Goal: Information Seeking & Learning: Understand process/instructions

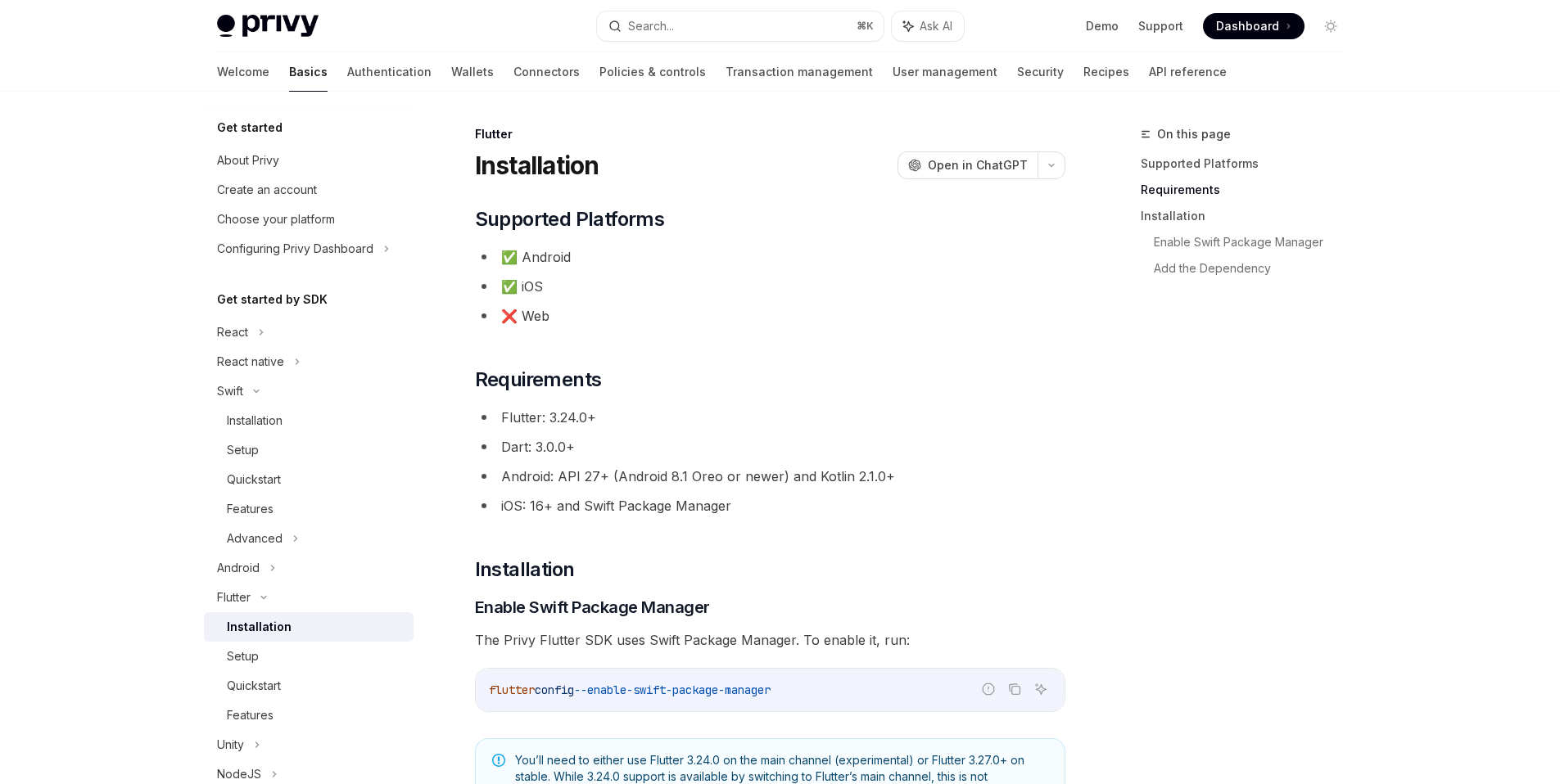
scroll to position [327, 0]
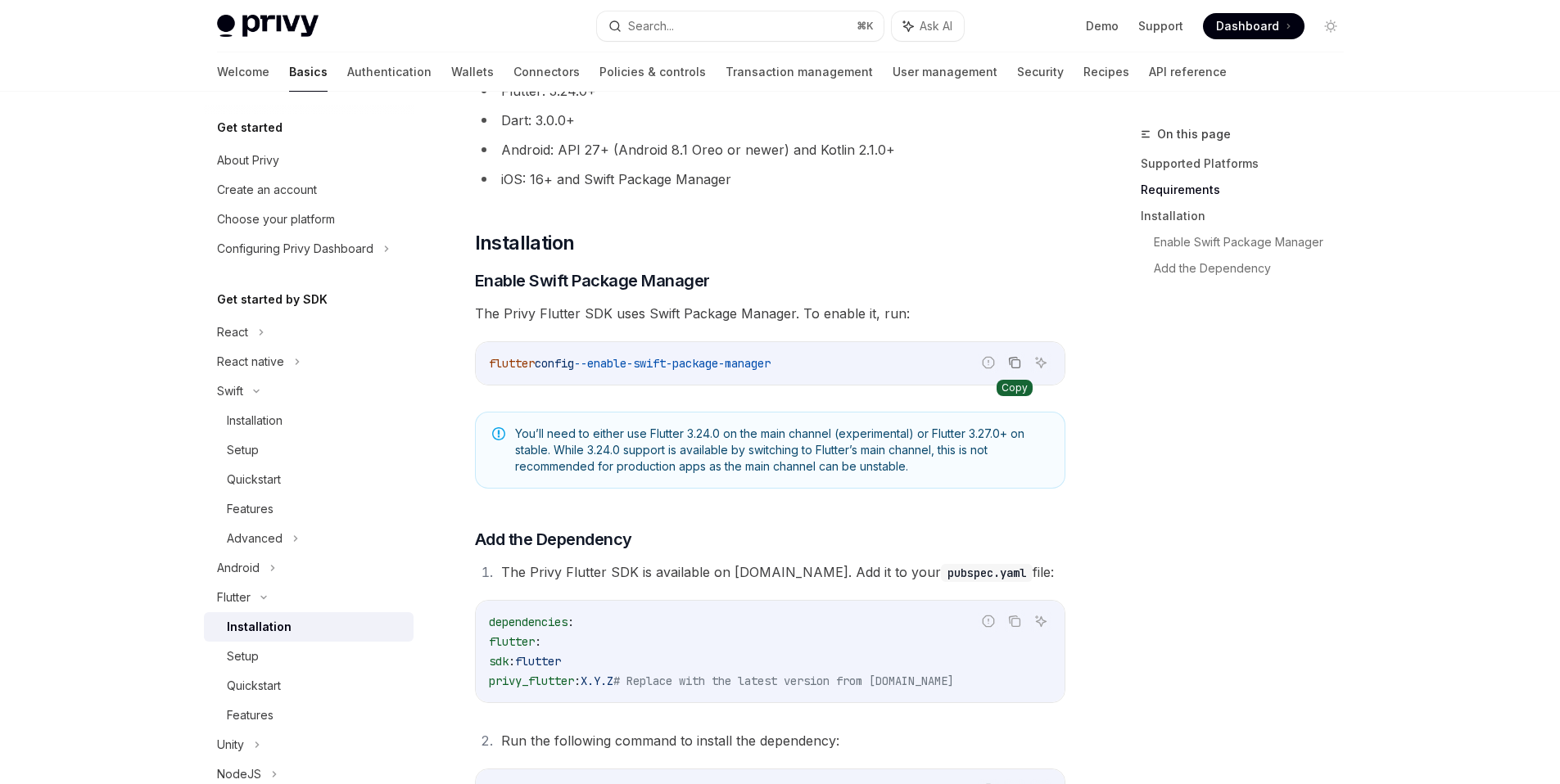
click at [1015, 366] on icon "Copy the contents from the code block" at bounding box center [1014, 363] width 13 height 13
click at [1014, 366] on icon "Copy the contents from the code block" at bounding box center [1014, 363] width 13 height 13
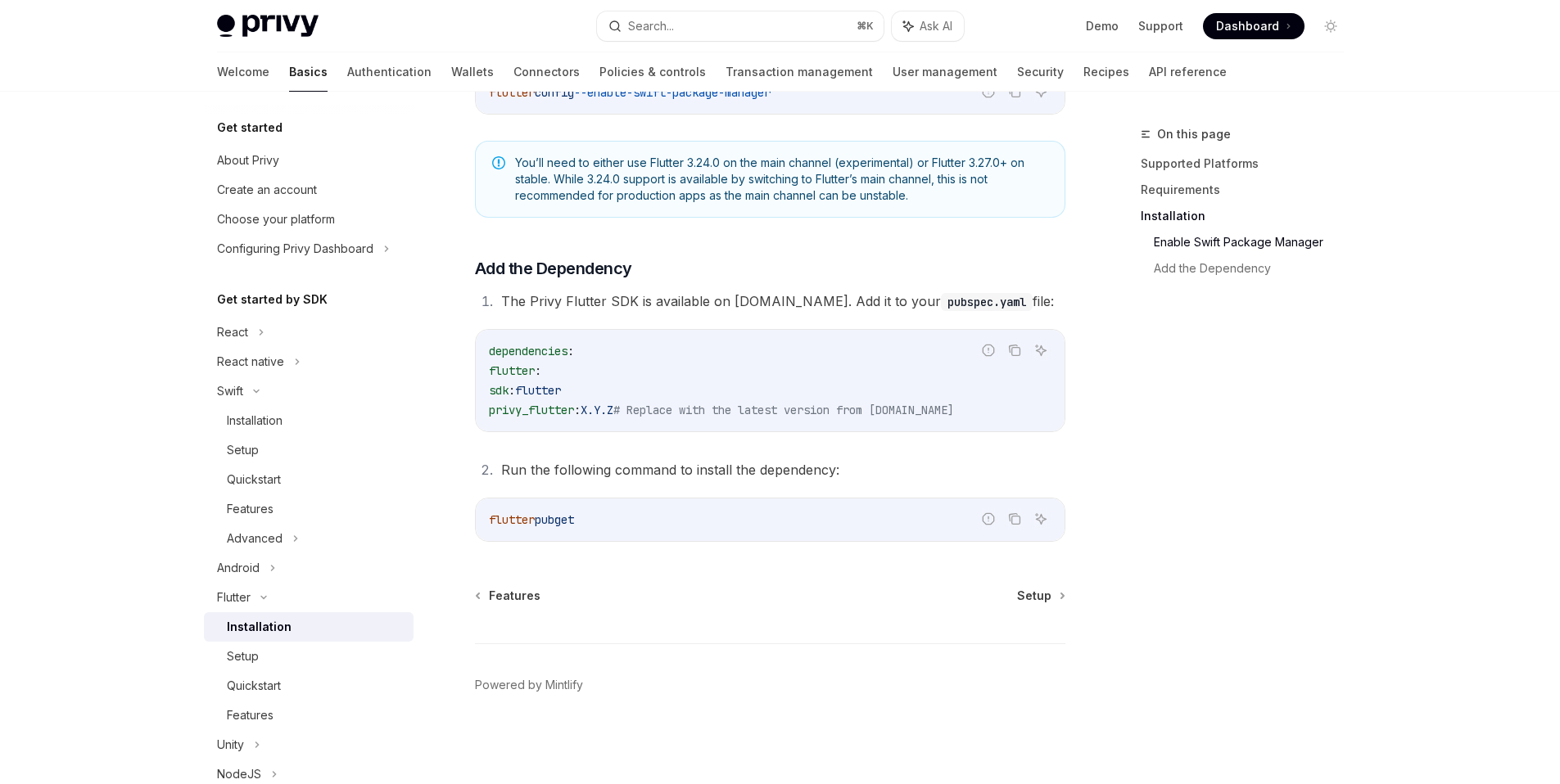
scroll to position [595, 0]
click at [551, 412] on span "privy_flutter" at bounding box center [531, 412] width 85 height 15
copy span "privy_flutter"
click at [258, 655] on div "Setup" at bounding box center [315, 657] width 177 height 20
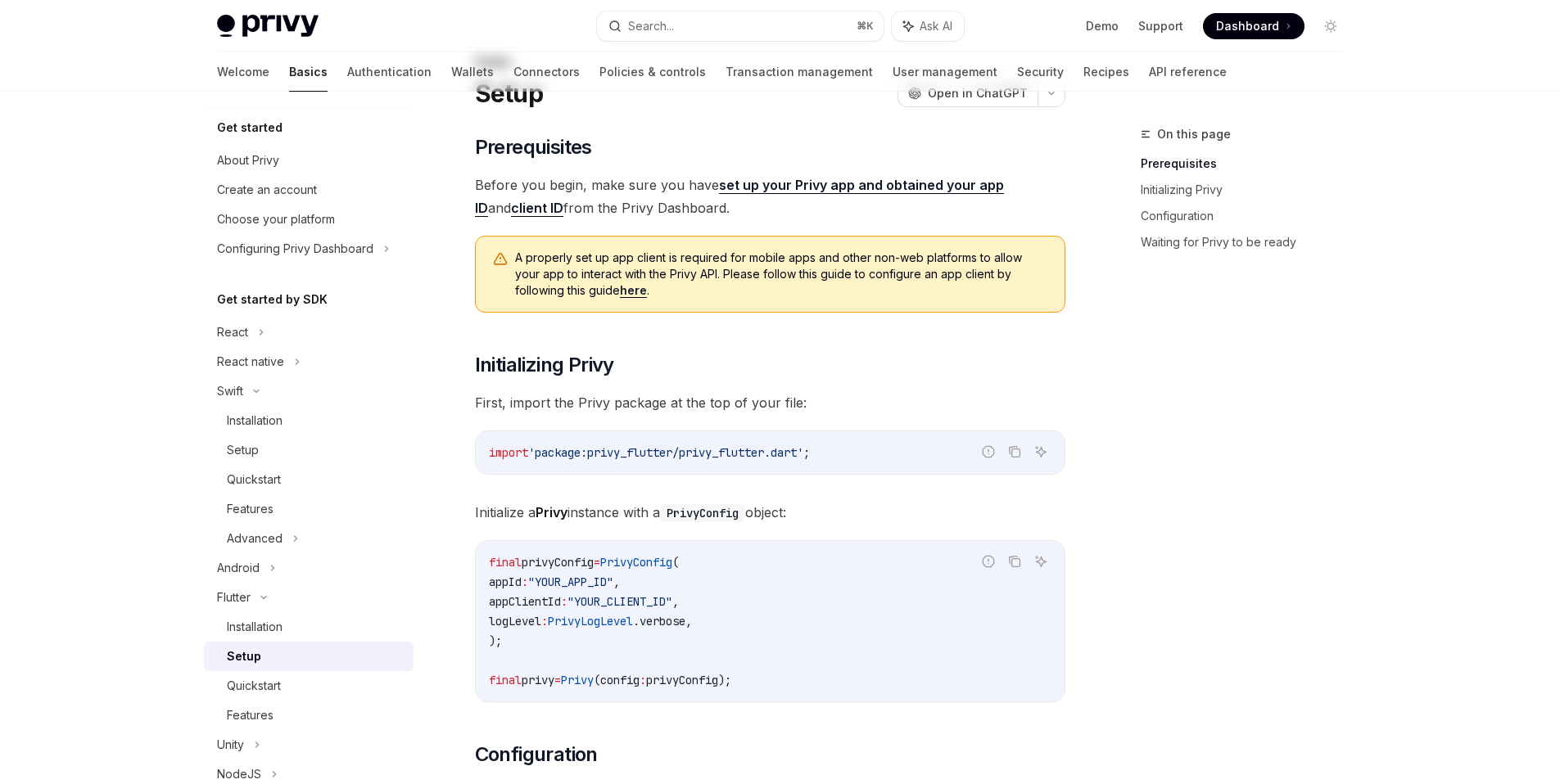
scroll to position [77, 0]
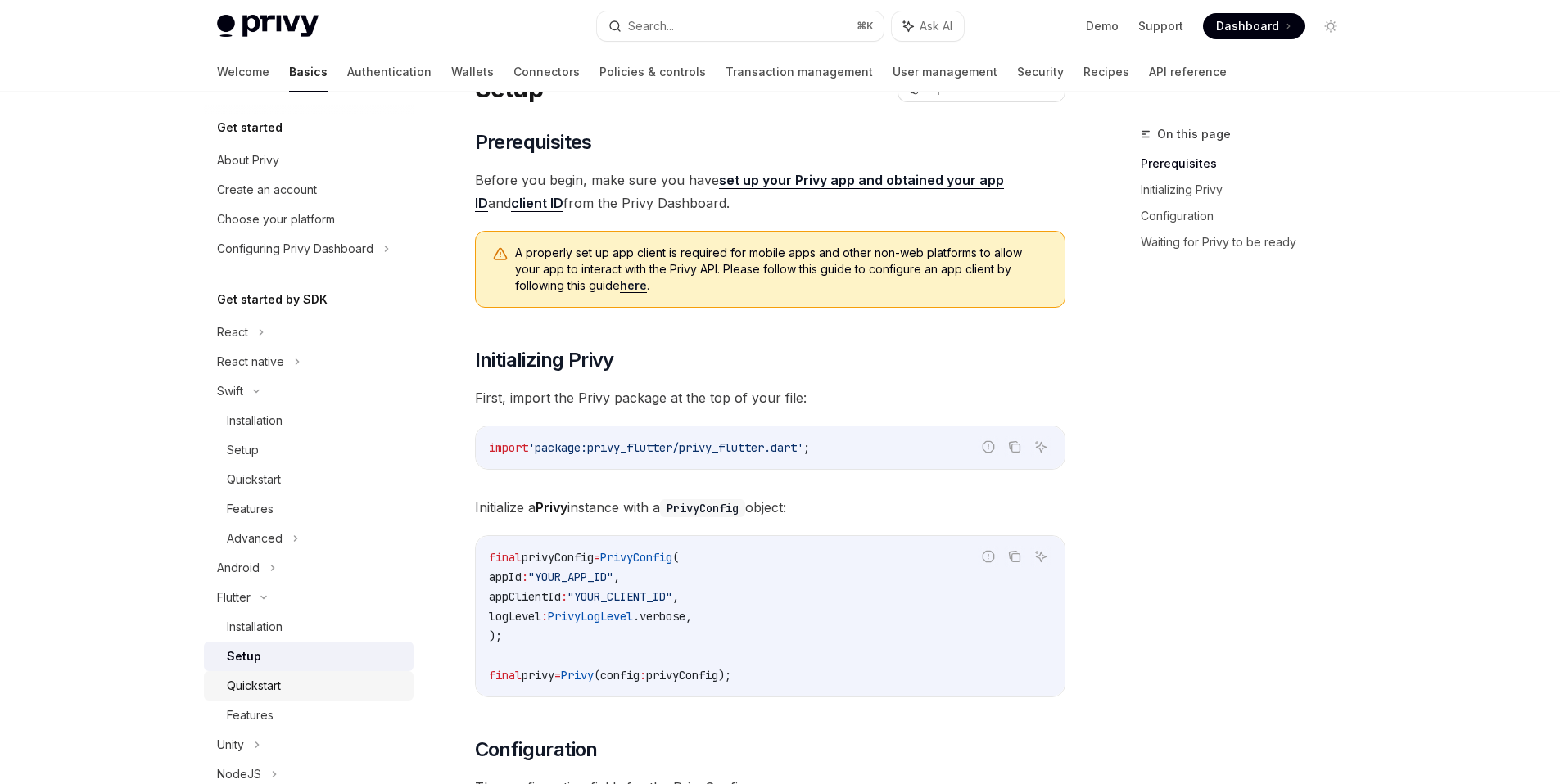
click at [286, 681] on div "Quickstart" at bounding box center [315, 686] width 177 height 20
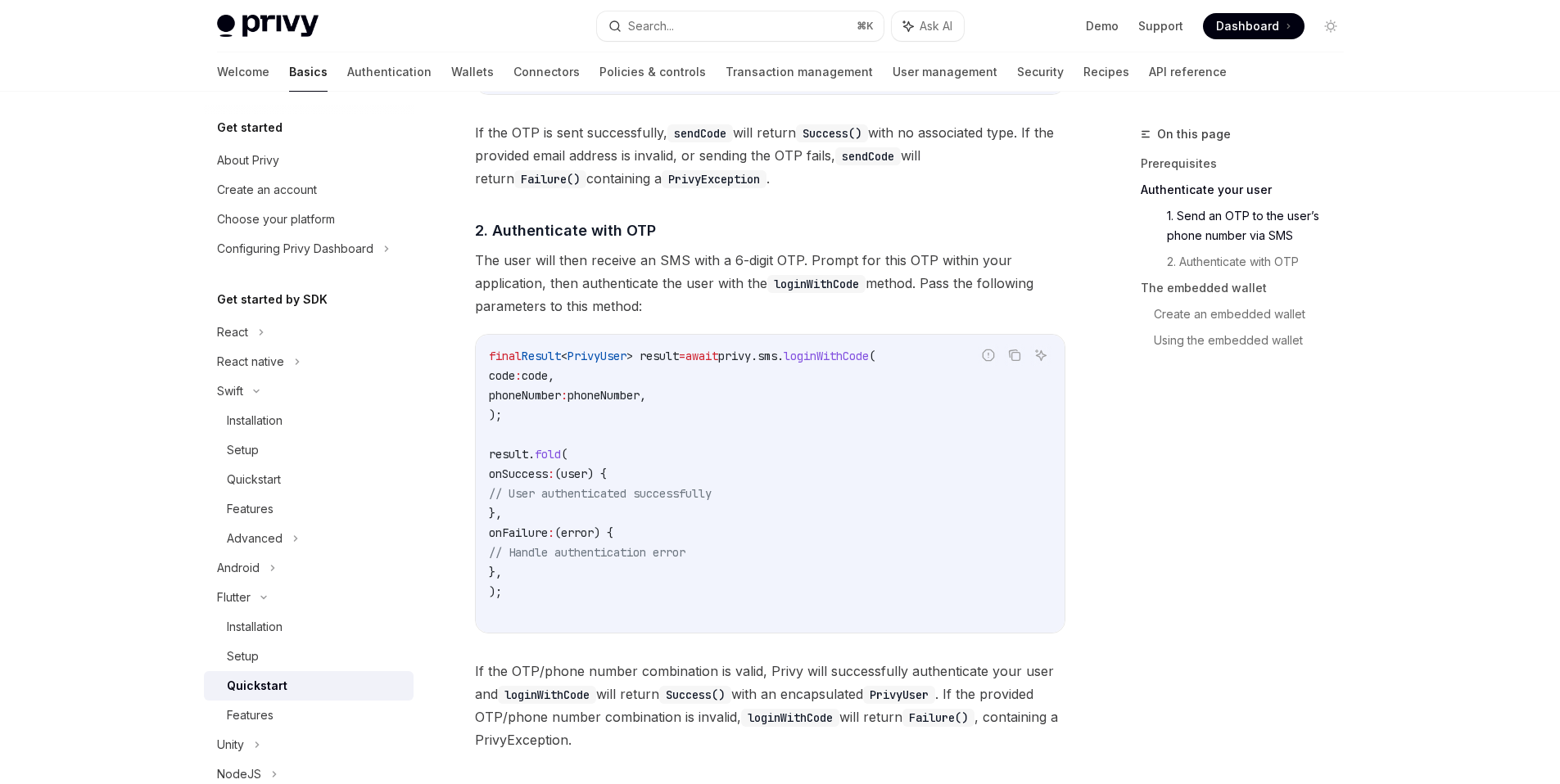
scroll to position [1028, 0]
click at [1134, 393] on div "On this page Prerequisites Authenticate your user 1. Send an OTP to the user’s …" at bounding box center [1232, 454] width 249 height 660
click at [273, 720] on div "Features" at bounding box center [315, 715] width 177 height 20
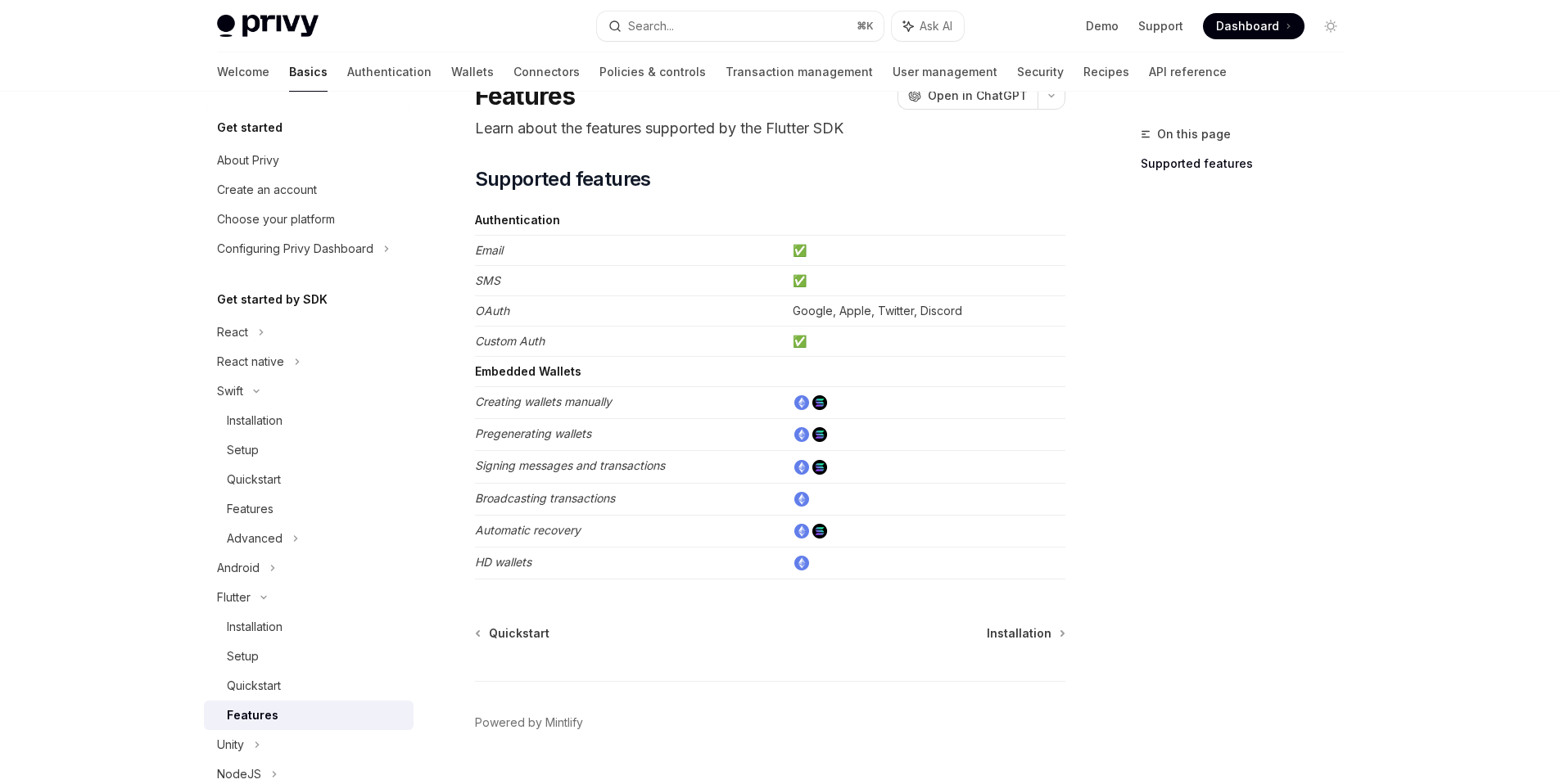
scroll to position [79, 0]
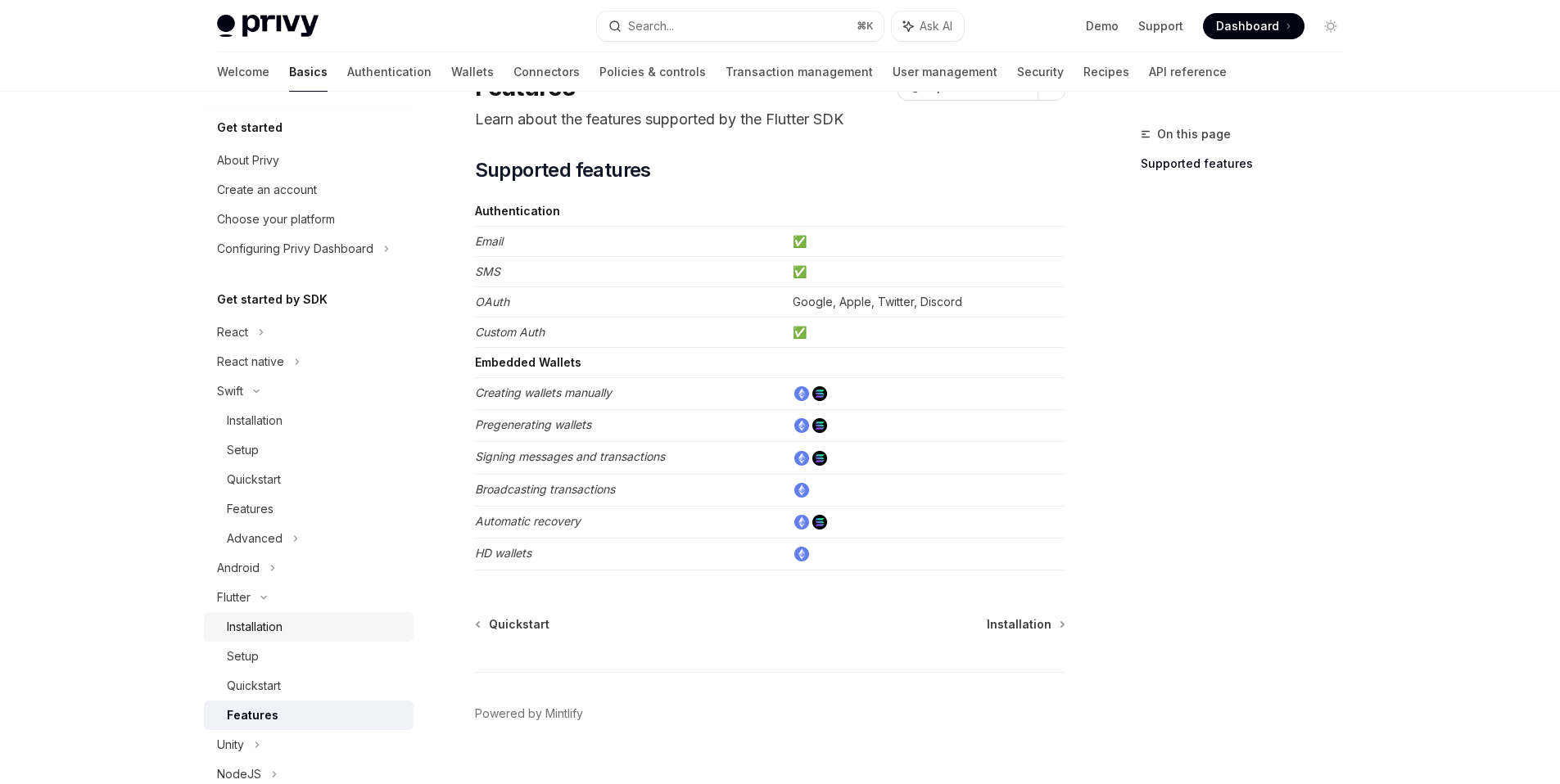
click at [270, 637] on link "Installation" at bounding box center [308, 628] width 209 height 30
click at [287, 634] on div "Installation" at bounding box center [315, 628] width 177 height 20
click at [290, 657] on div "Setup" at bounding box center [315, 657] width 177 height 20
click at [293, 631] on div "Installation" at bounding box center [315, 628] width 177 height 20
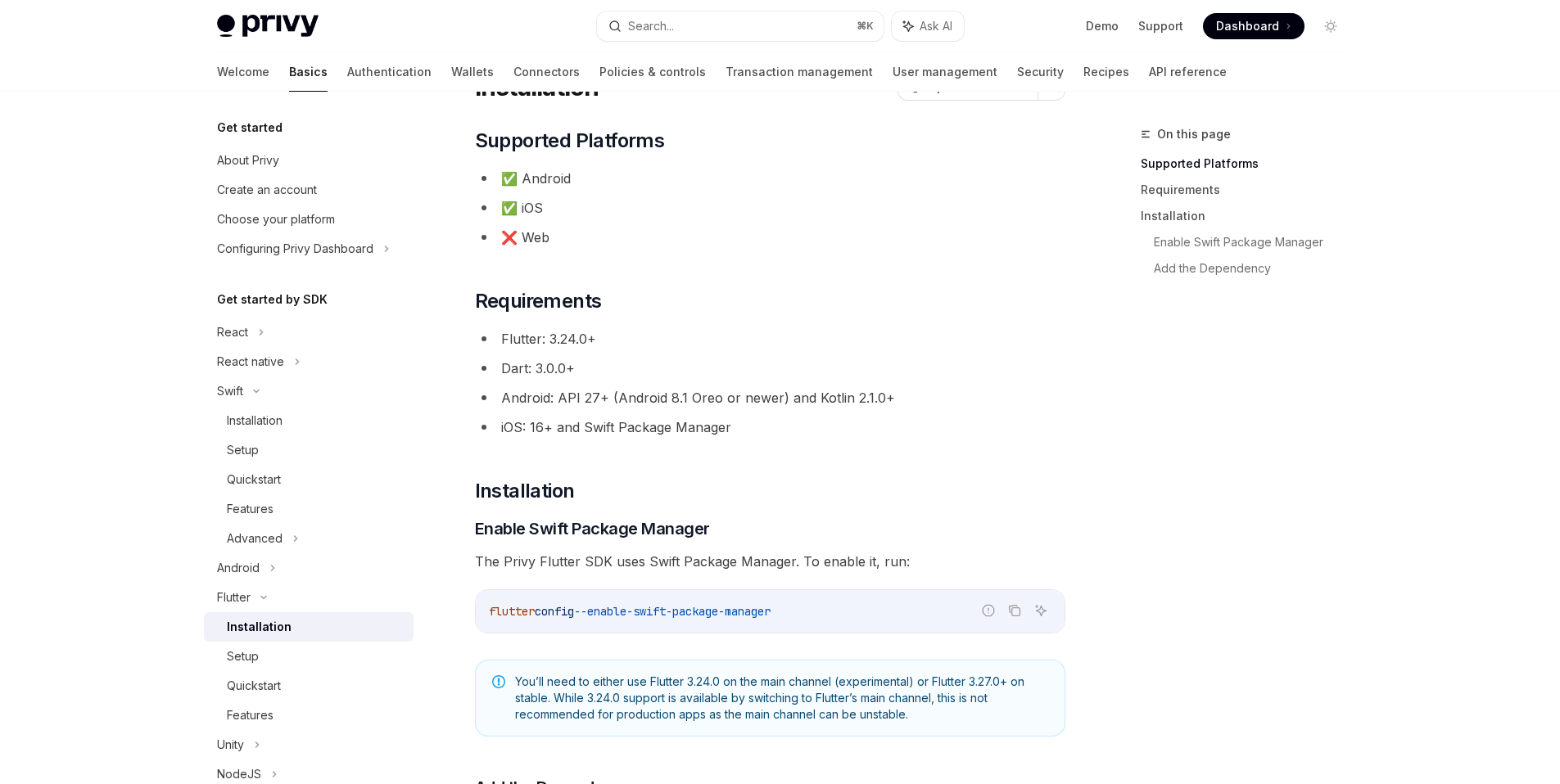
click at [648, 392] on li "Android: API 27+ (Android 8.1 Oreo or newer) and Kotlin 2.1.0+" at bounding box center [769, 398] width 590 height 23
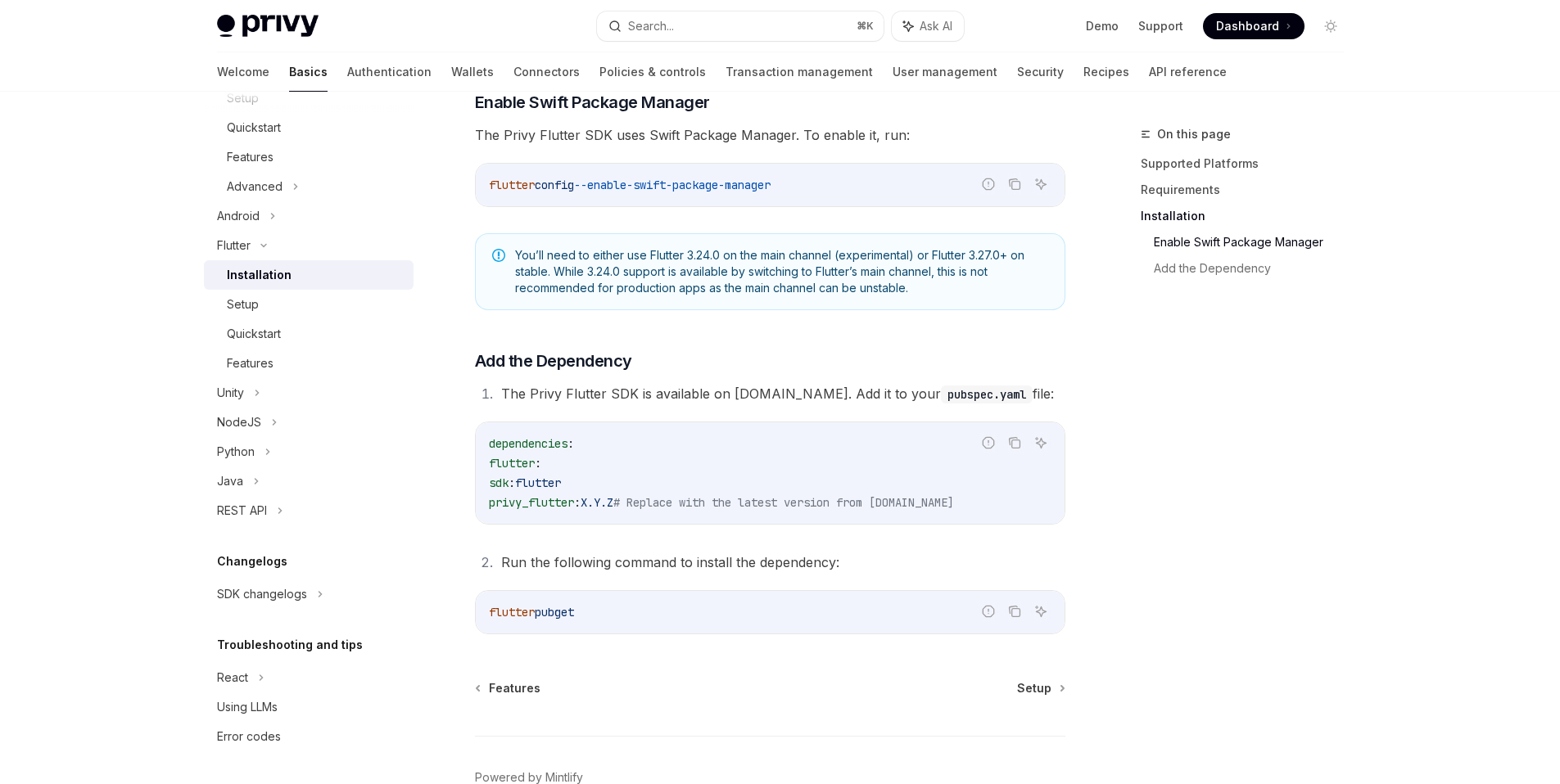
scroll to position [504, 0]
click at [725, 270] on span "You’ll need to either use Flutter 3.24.0 on the main channel (experimental) or …" at bounding box center [782, 272] width 533 height 49
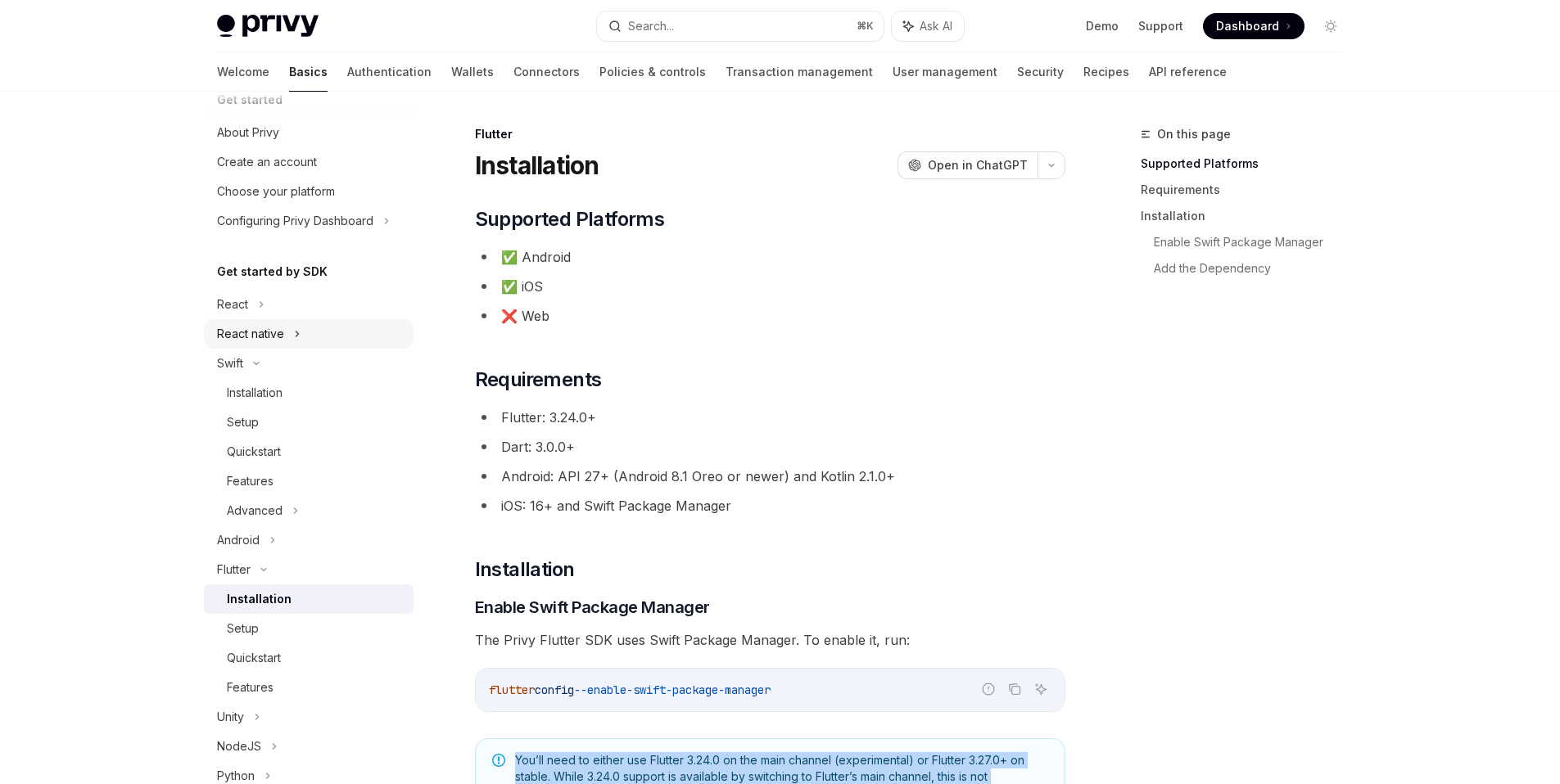
scroll to position [0, 0]
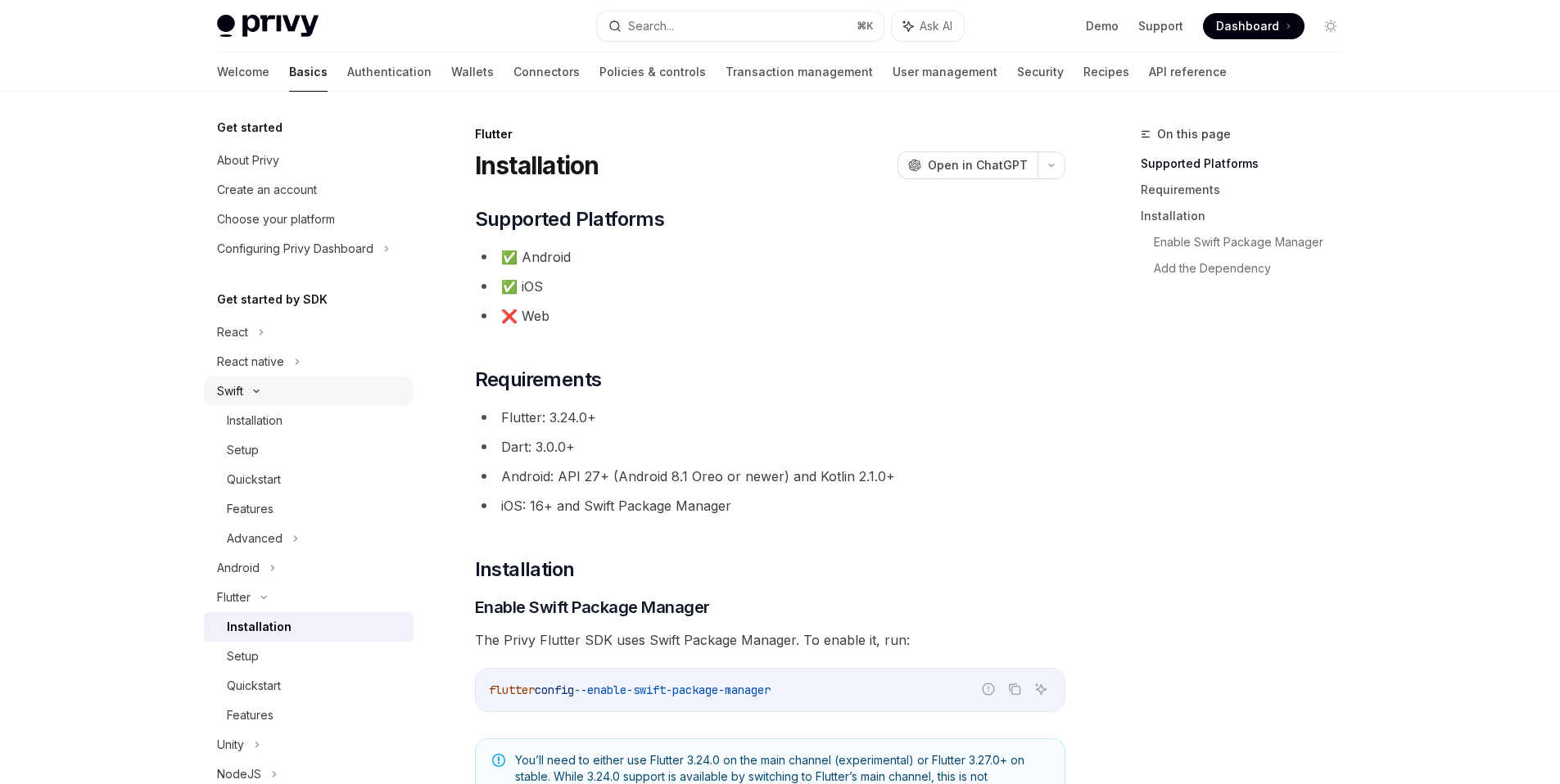
click at [288, 383] on div "Swift" at bounding box center [308, 392] width 209 height 30
click at [292, 429] on div "Android" at bounding box center [308, 421] width 209 height 30
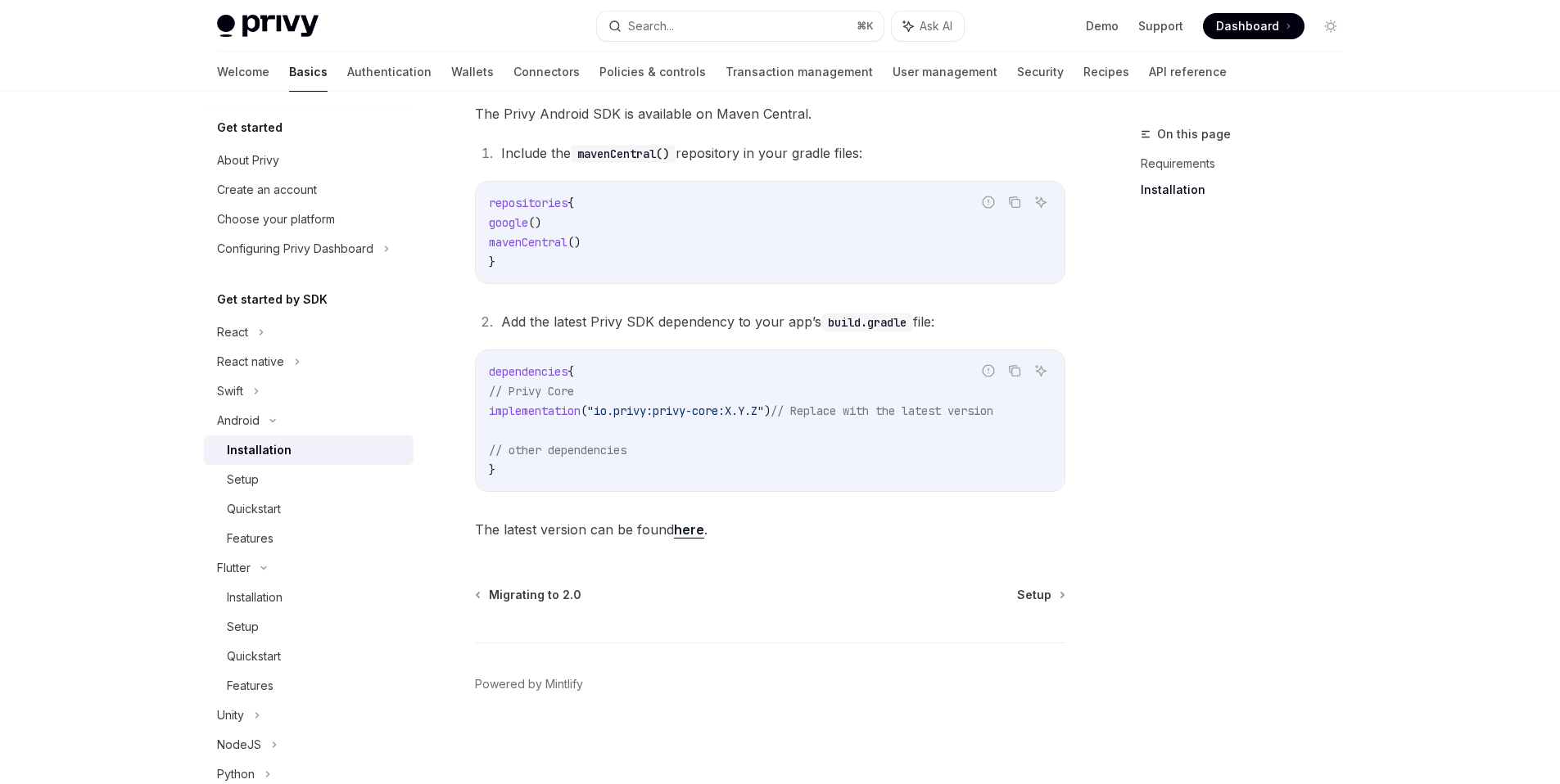
scroll to position [277, 0]
type textarea "*"
